Goal: Task Accomplishment & Management: Manage account settings

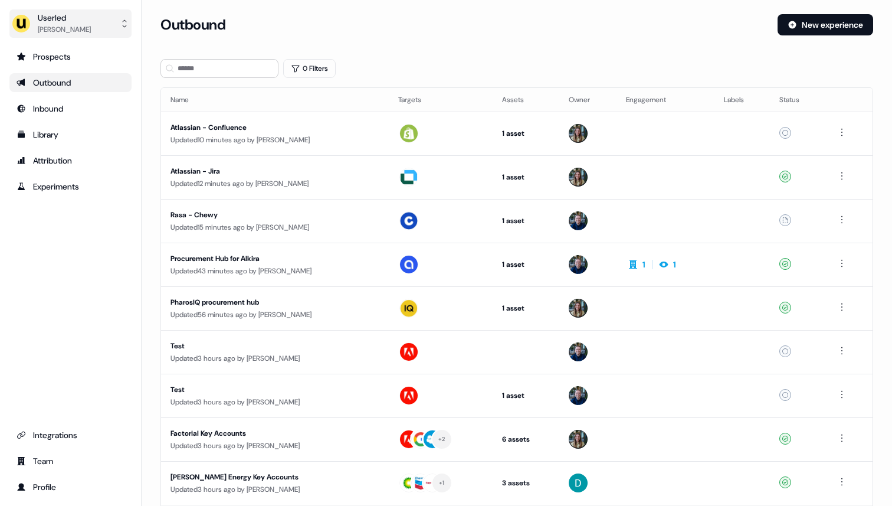
click at [86, 25] on div "[PERSON_NAME]" at bounding box center [64, 30] width 53 height 12
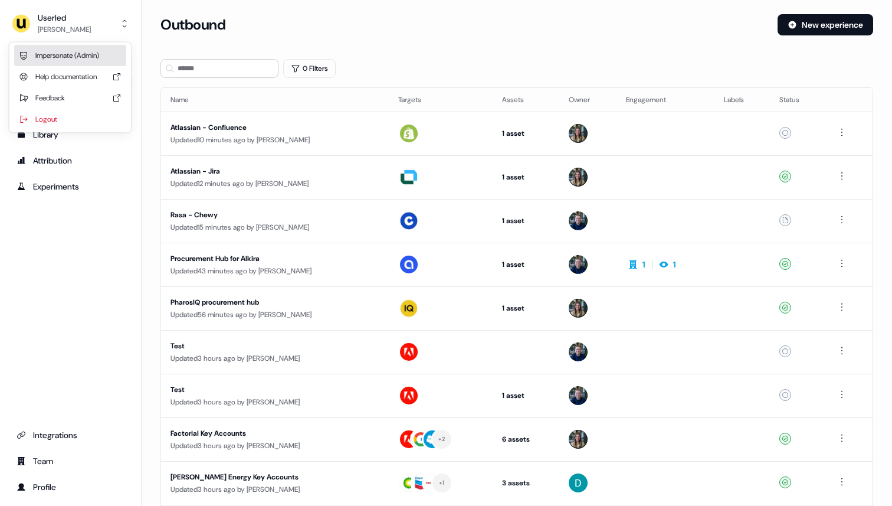
click at [84, 53] on div "Impersonate (Admin)" at bounding box center [70, 55] width 112 height 21
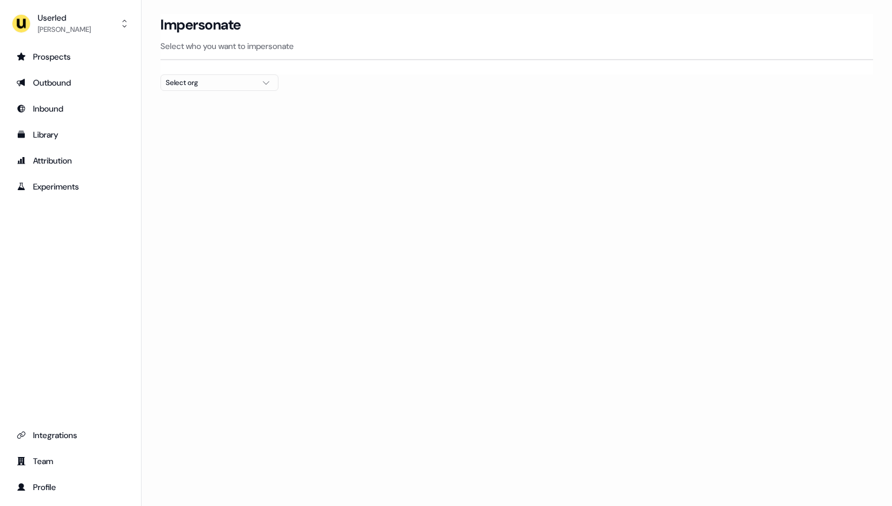
click at [188, 83] on div "Select org" at bounding box center [210, 83] width 88 height 12
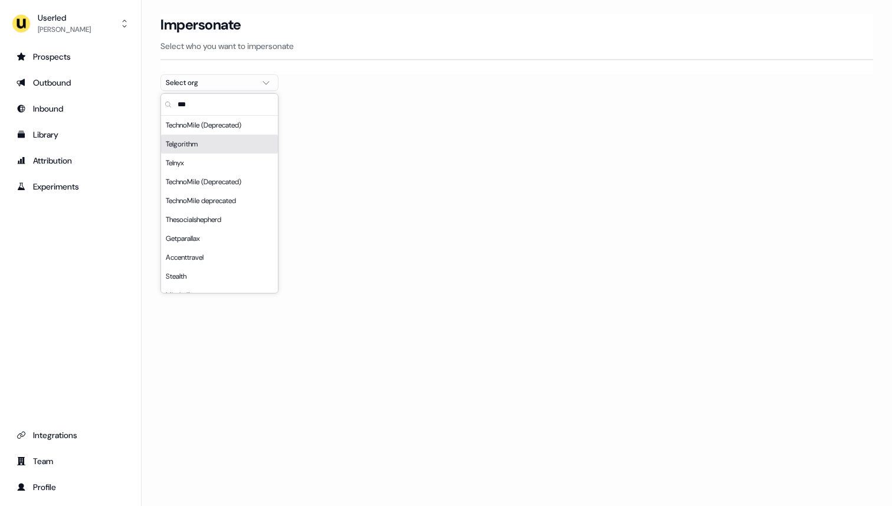
type input "***"
click at [212, 146] on div "Telgorithm" at bounding box center [219, 144] width 117 height 19
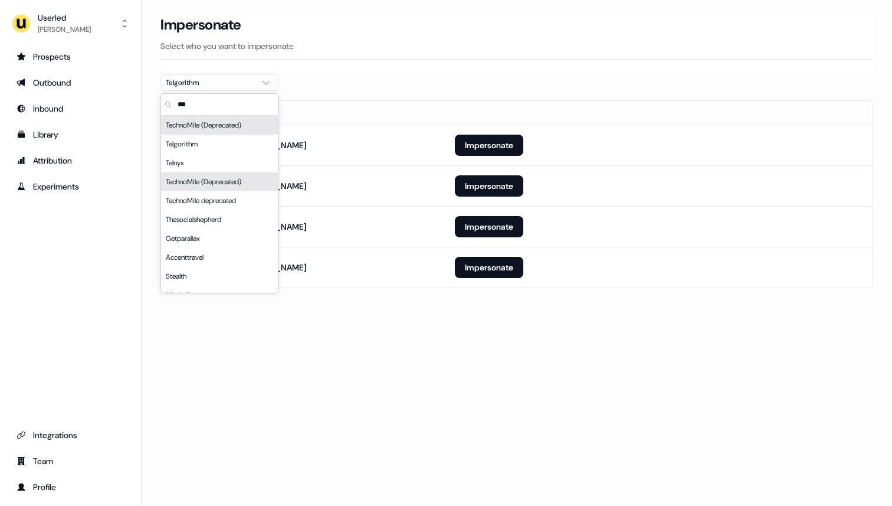
click at [395, 91] on div at bounding box center [516, 95] width 713 height 9
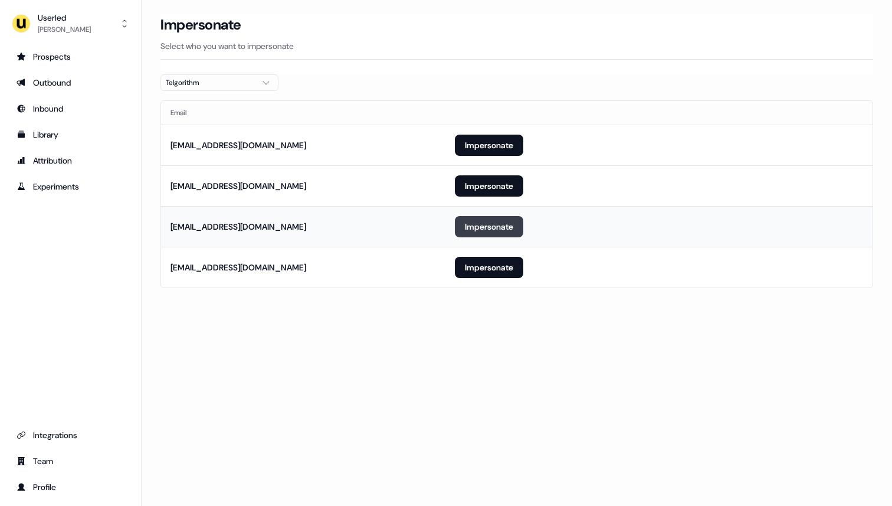
click at [488, 229] on button "Impersonate" at bounding box center [489, 226] width 68 height 21
